Goal: Transaction & Acquisition: Purchase product/service

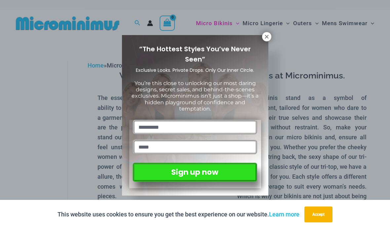
click at [269, 34] on icon at bounding box center [267, 37] width 6 height 6
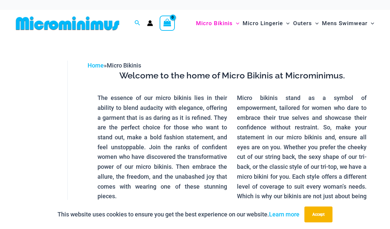
click at [320, 214] on button "Accept" at bounding box center [319, 214] width 28 height 16
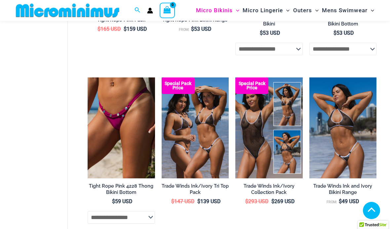
scroll to position [358, 0]
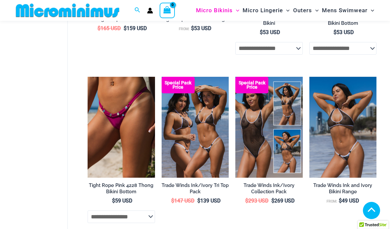
click at [88, 77] on img at bounding box center [88, 77] width 0 height 0
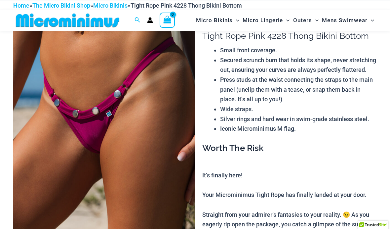
scroll to position [28, 0]
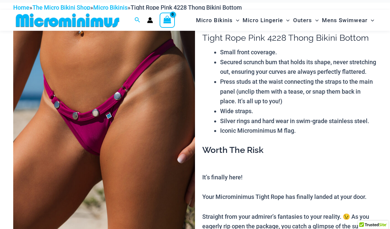
click at [95, 144] on img at bounding box center [104, 148] width 182 height 273
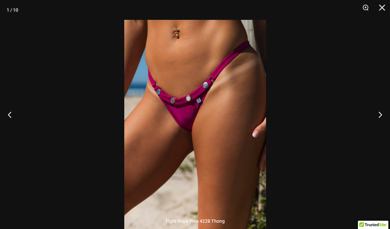
click at [380, 126] on button "Next" at bounding box center [378, 114] width 25 height 33
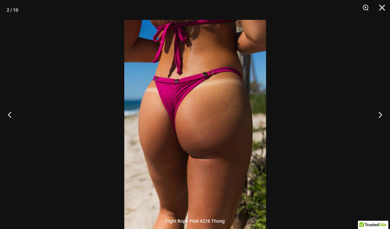
click at [382, 131] on button "Next" at bounding box center [378, 114] width 25 height 33
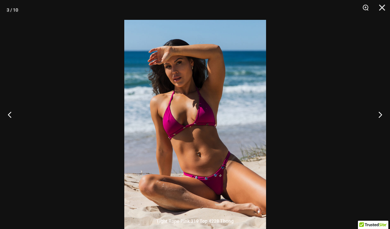
click at [378, 127] on button "Next" at bounding box center [378, 114] width 25 height 33
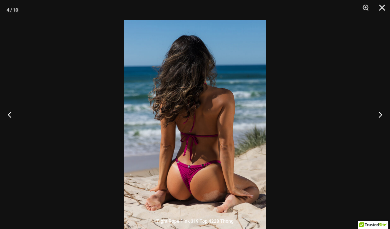
click at [379, 128] on button "Next" at bounding box center [378, 114] width 25 height 33
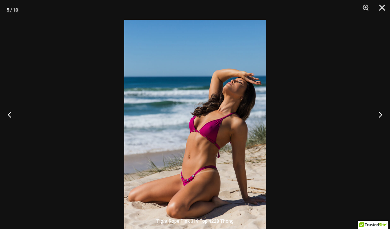
click at [381, 4] on button "Close" at bounding box center [380, 10] width 17 height 20
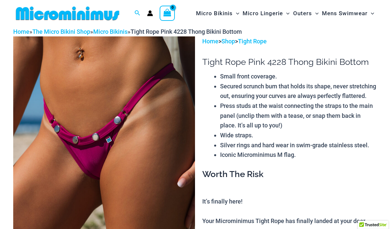
scroll to position [0, 0]
